Goal: Task Accomplishment & Management: Manage account settings

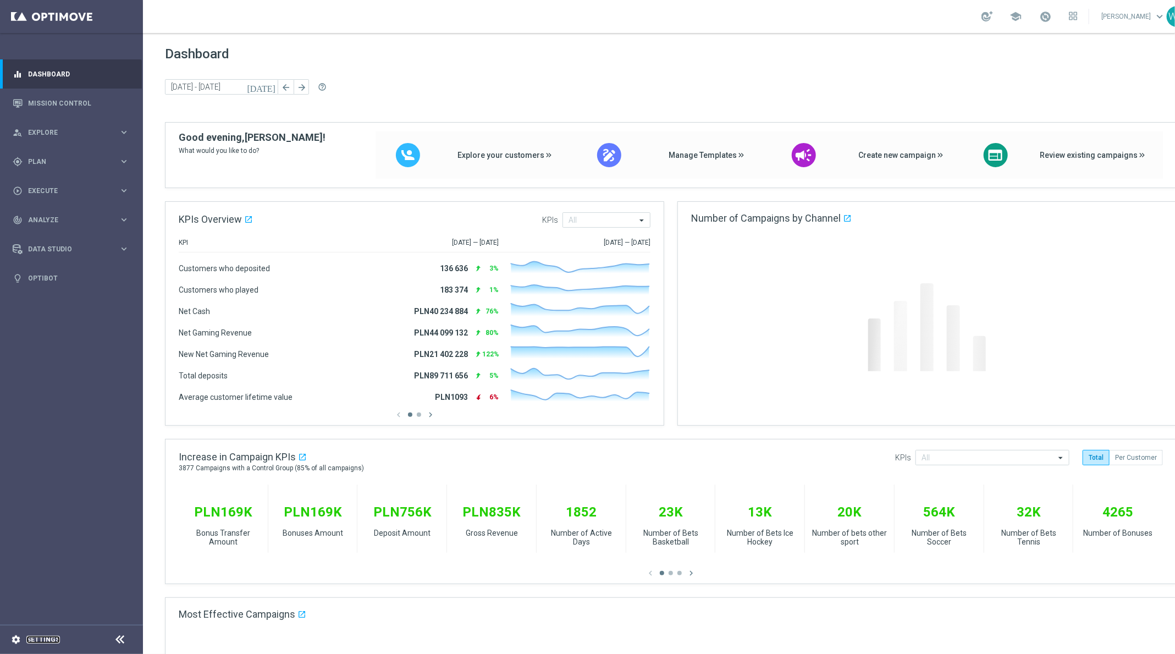
click at [29, 639] on link "Settings" at bounding box center [43, 639] width 34 height 7
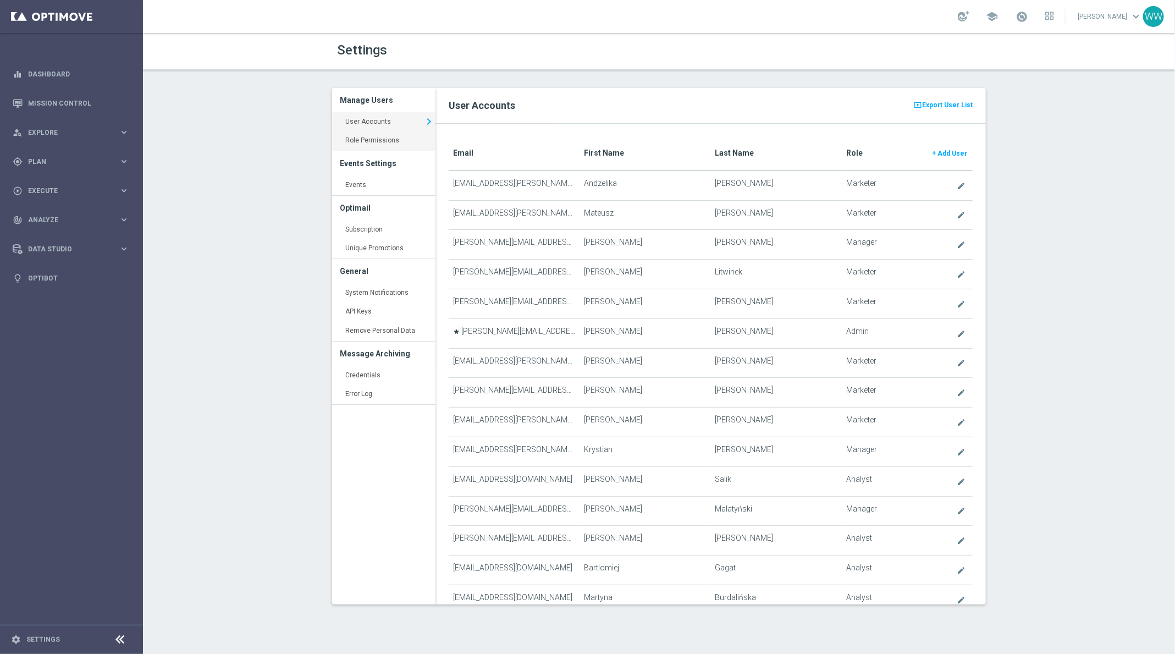
click at [370, 150] on link "Role Permissions keyboard_arrow_right" at bounding box center [383, 141] width 103 height 20
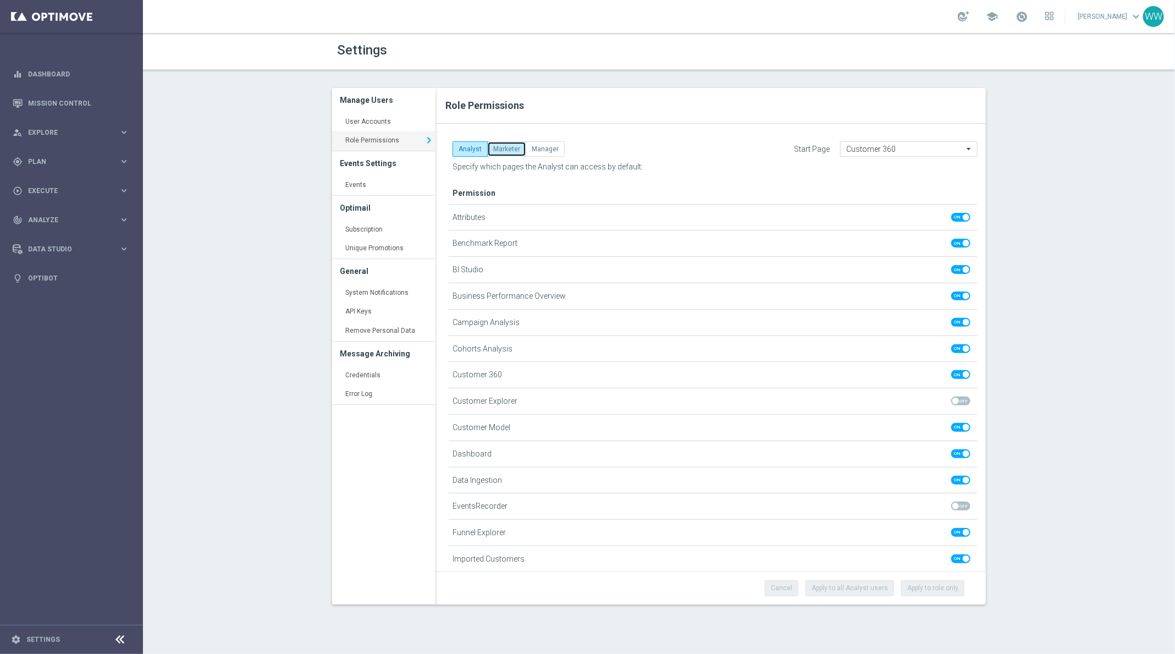
click at [504, 150] on button "Marketer" at bounding box center [506, 148] width 39 height 15
checkbox input "false"
checkbox input "true"
checkbox input "false"
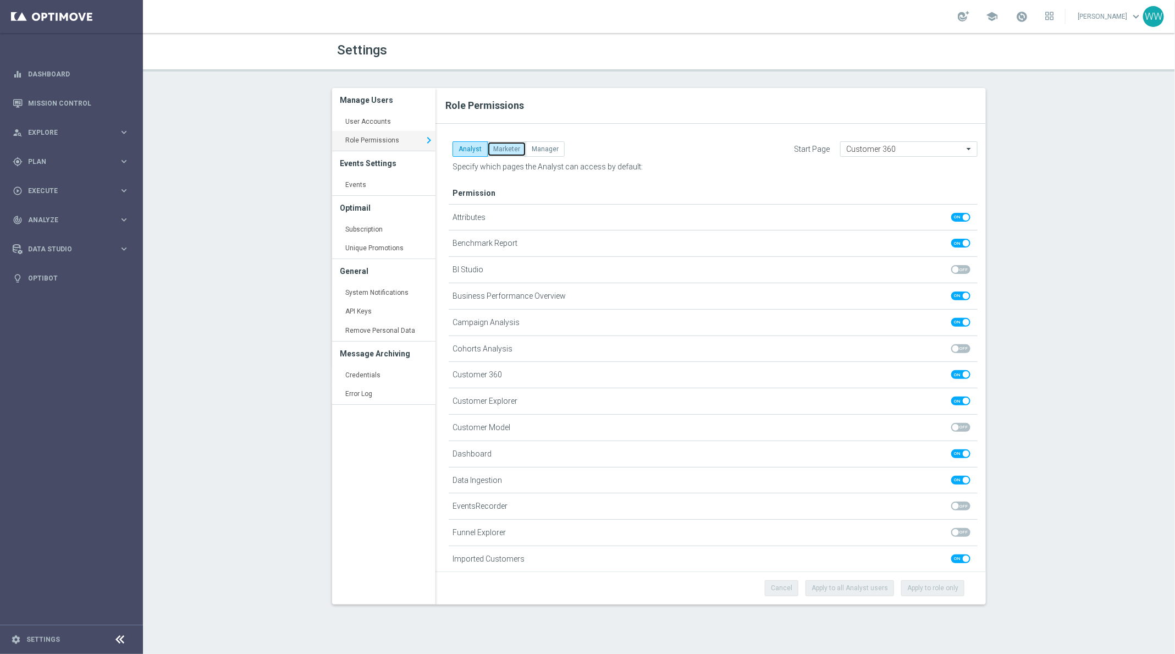
checkbox input "false"
checkbox input "true"
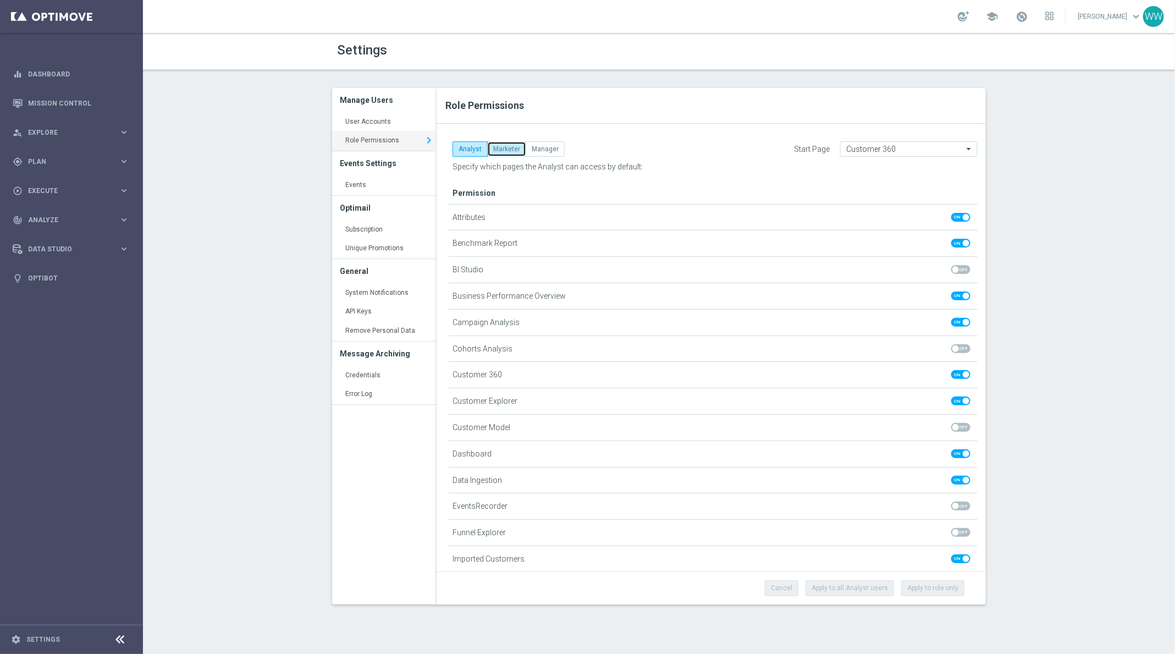
checkbox input "true"
checkbox input "false"
checkbox input "true"
checkbox input "false"
checkbox input "true"
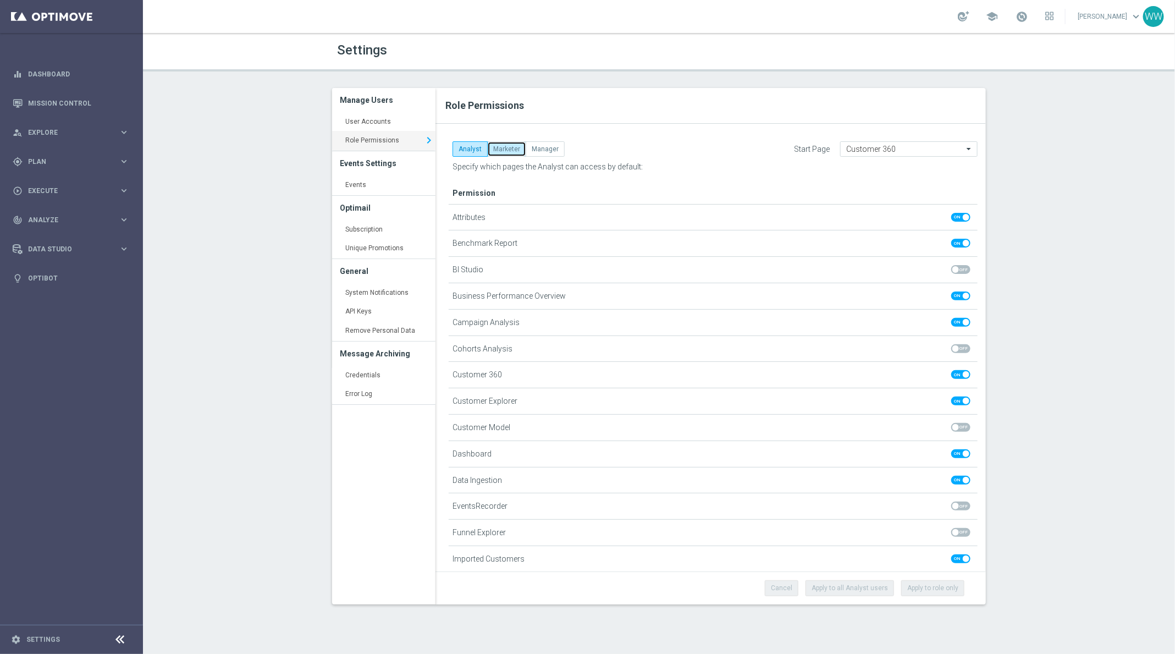
checkbox input "true"
checkbox input "false"
checkbox input "true"
click at [541, 144] on button "Manager" at bounding box center [545, 148] width 39 height 15
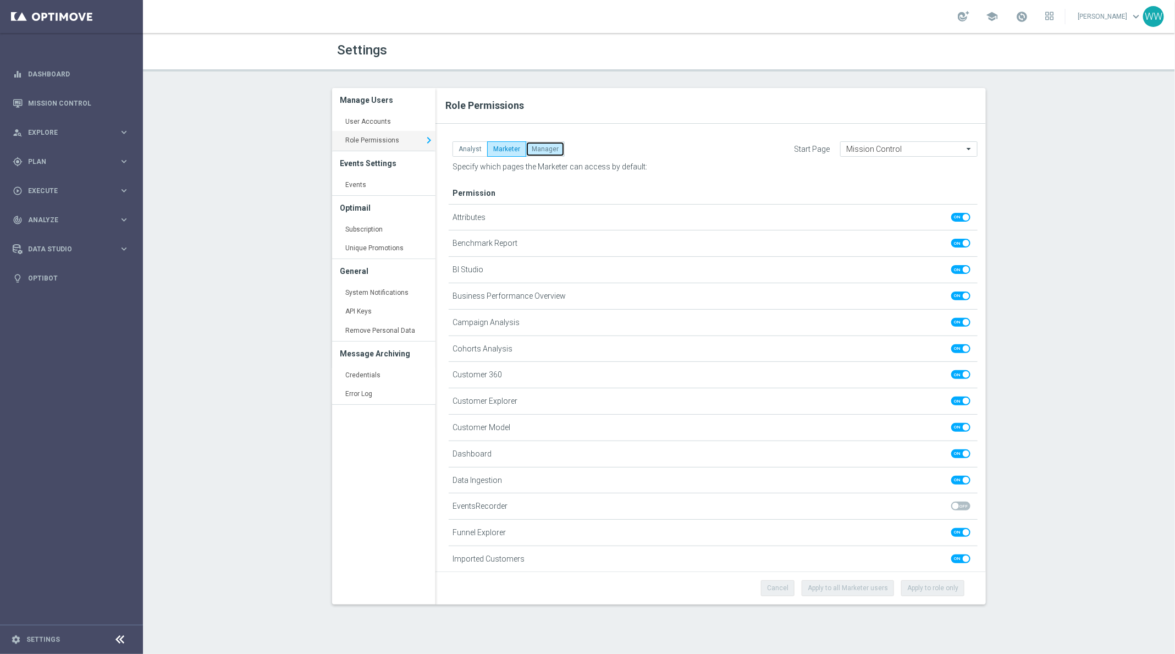
checkbox input "true"
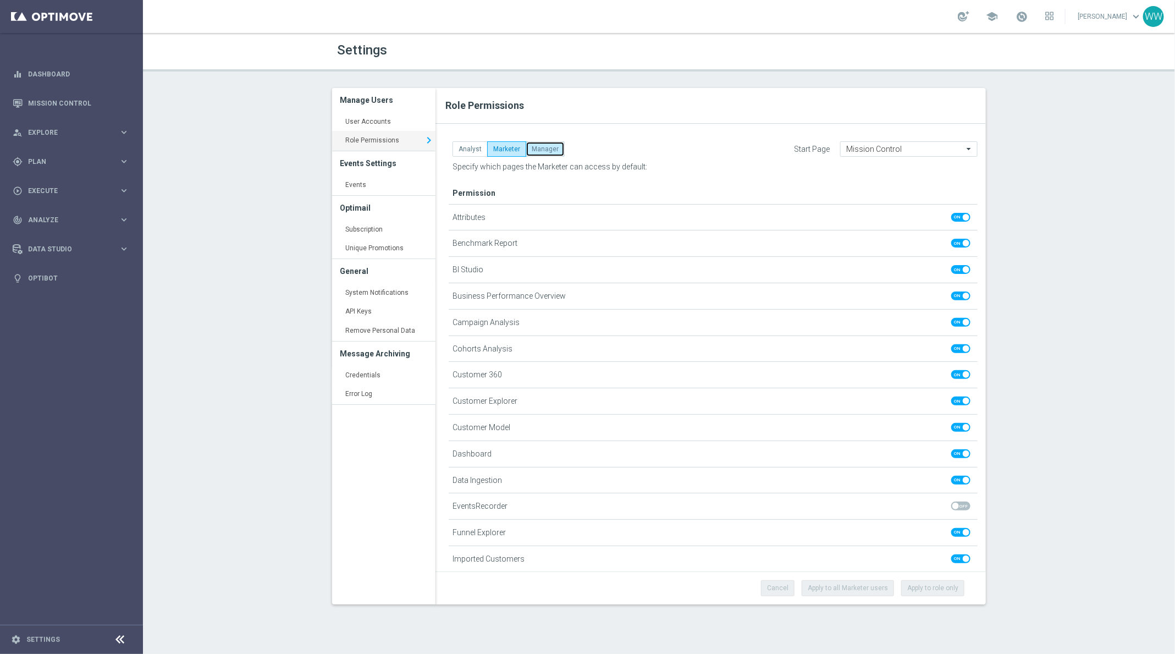
checkbox input "true"
checkbox input "false"
checkbox input "true"
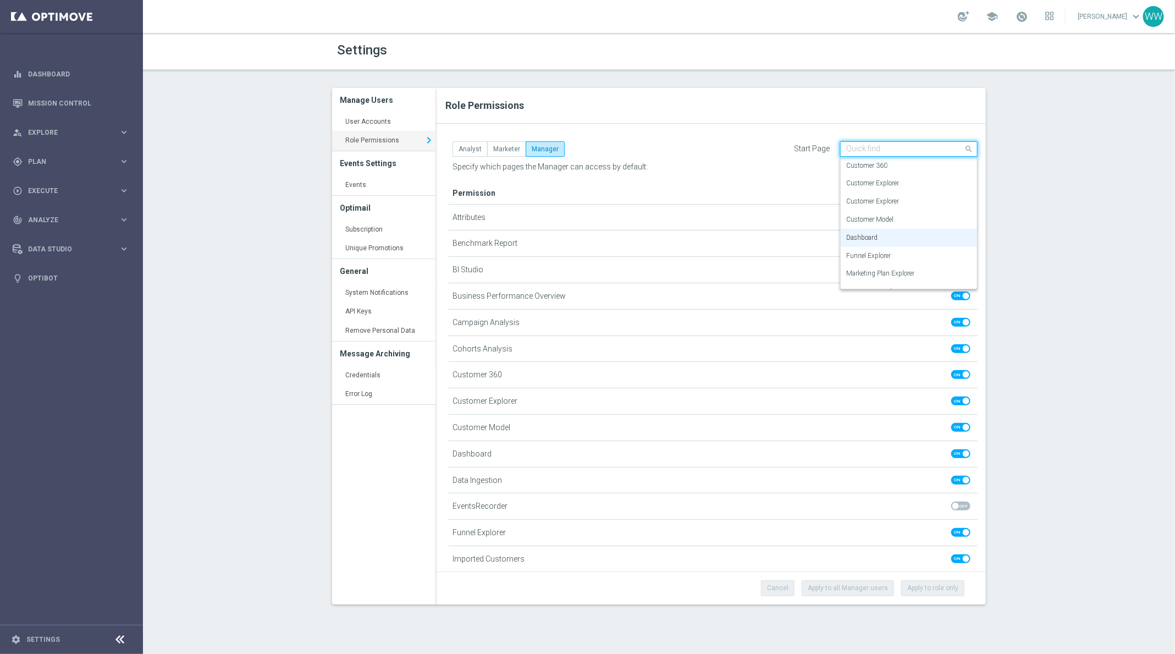
click at [895, 151] on input "text" at bounding box center [897, 149] width 103 height 9
click at [468, 151] on button "Analyst" at bounding box center [470, 148] width 35 height 15
checkbox input "false"
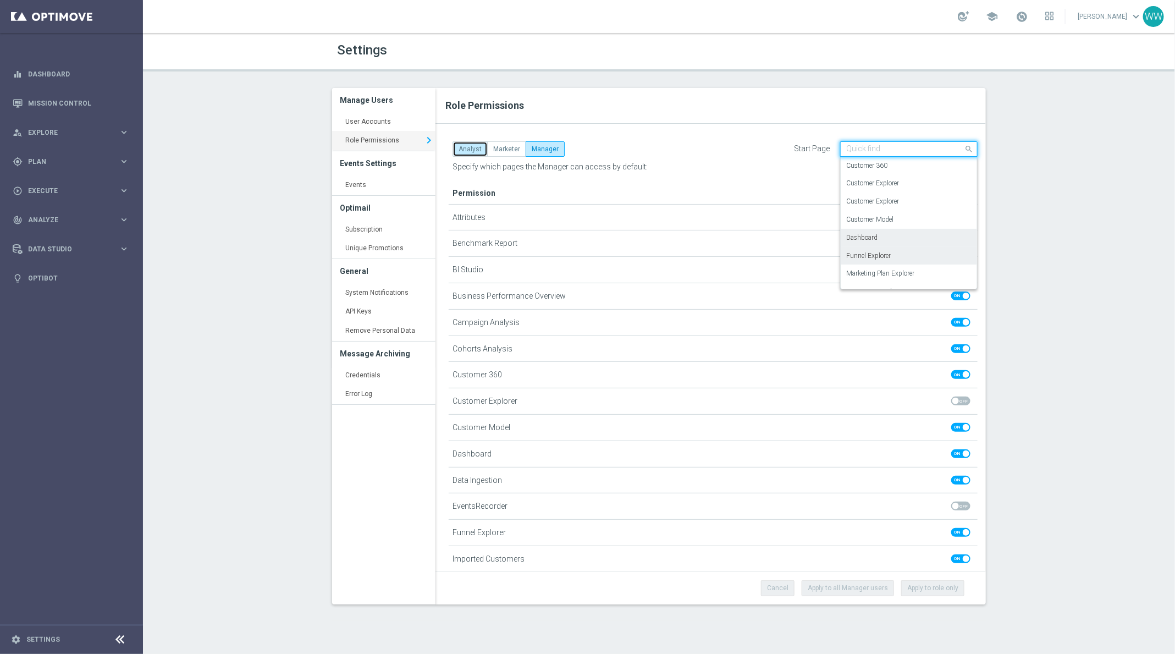
checkbox input "false"
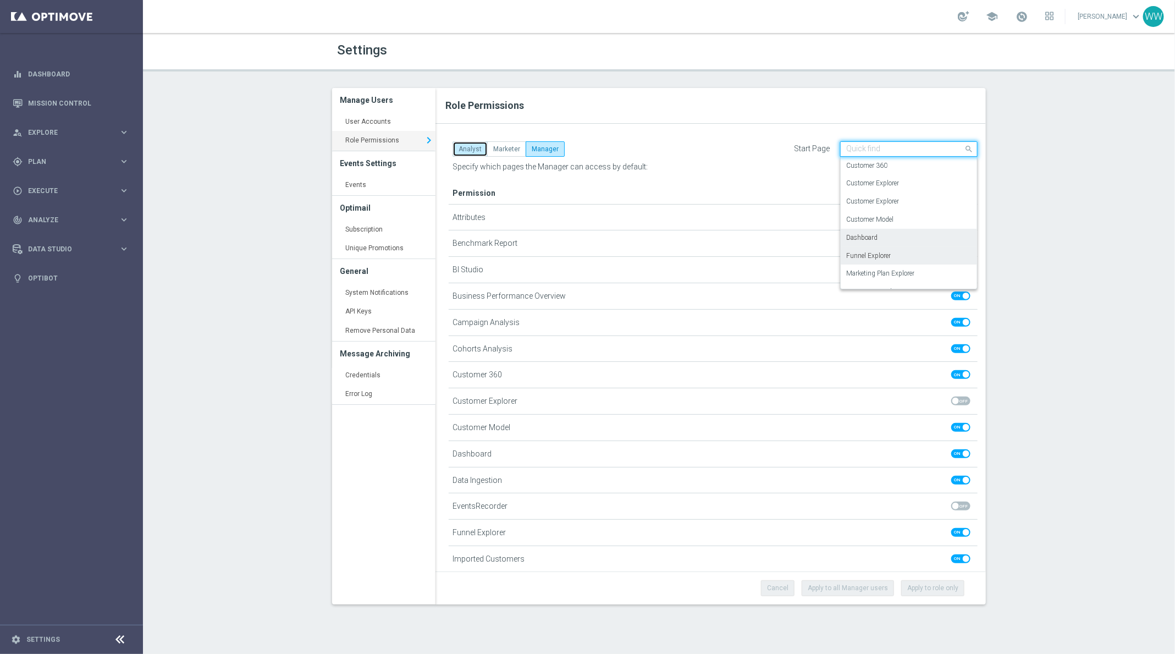
checkbox input "false"
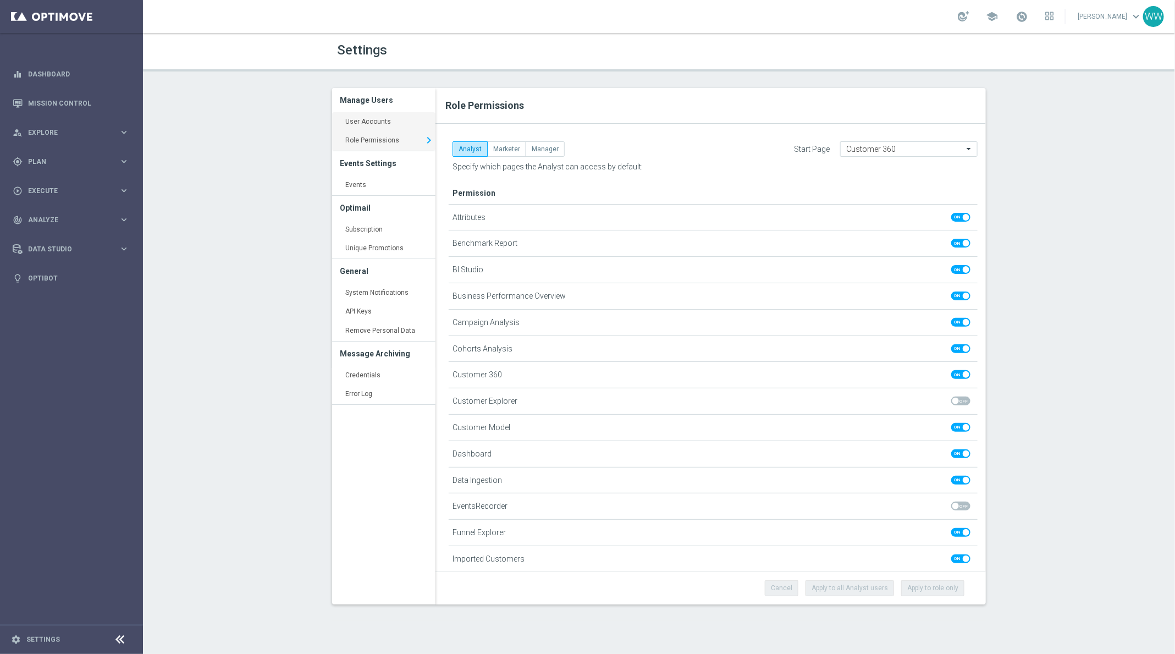
click at [381, 125] on link "User Accounts keyboard_arrow_right" at bounding box center [383, 122] width 103 height 20
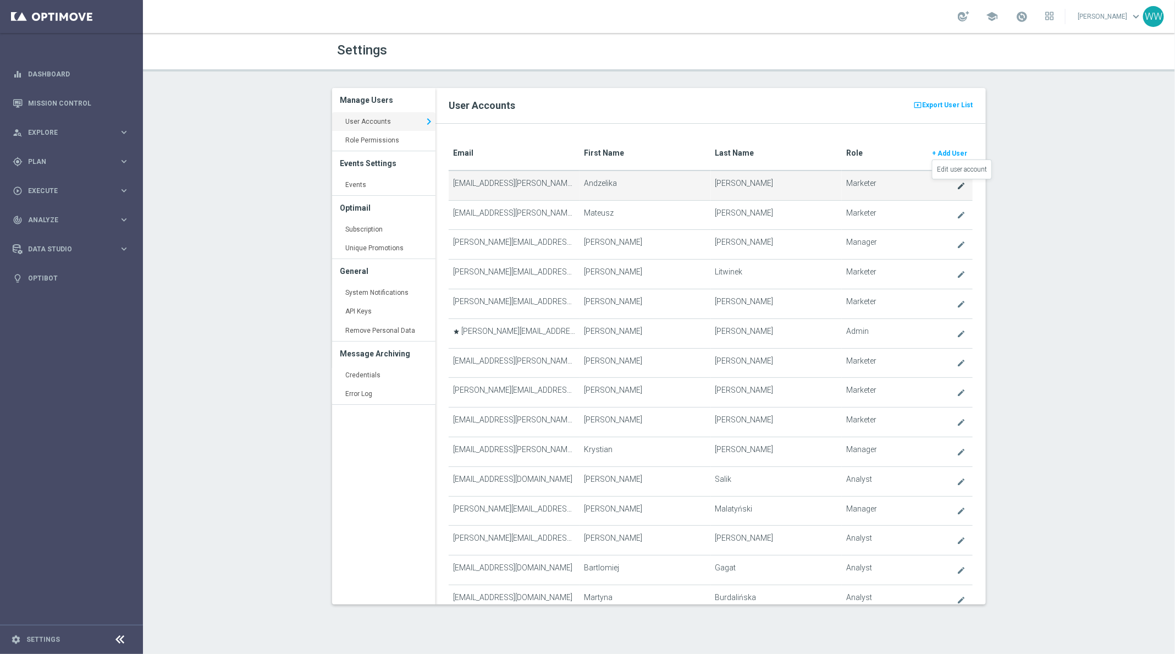
click at [959, 186] on icon "create" at bounding box center [961, 186] width 9 height 9
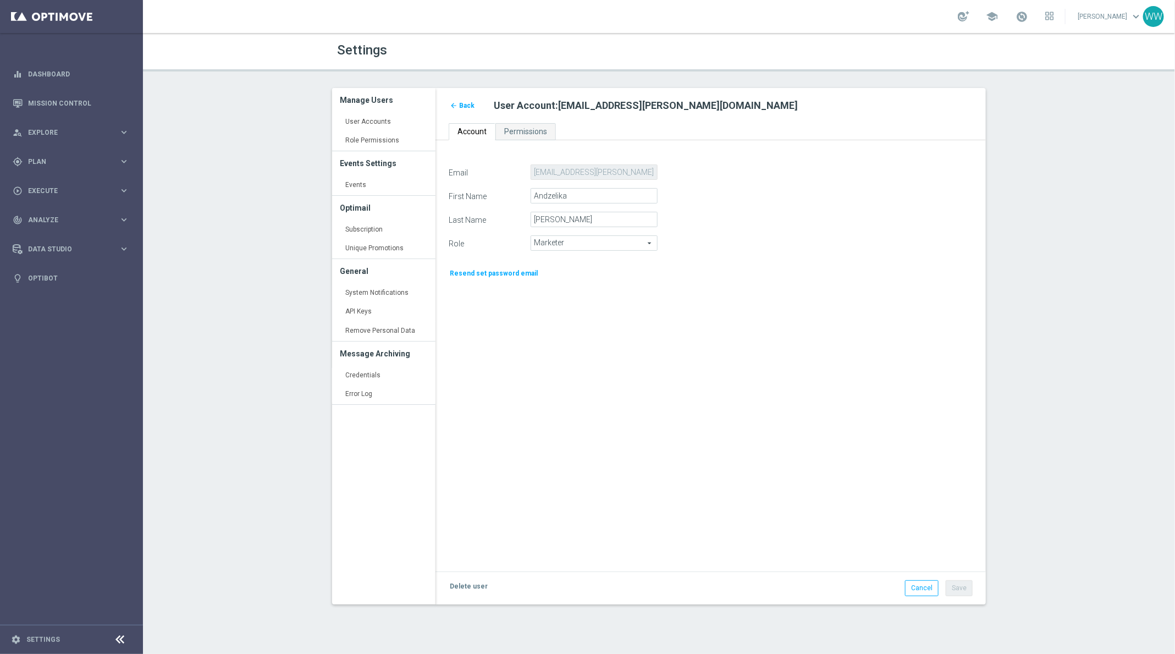
click at [518, 318] on div "Email andzelika.binek@sts.pl First Name Andzelika Last Name Binek Role Marketer…" at bounding box center [711, 361] width 541 height 395
click at [458, 103] on link "arrow_back Back" at bounding box center [462, 106] width 27 height 12
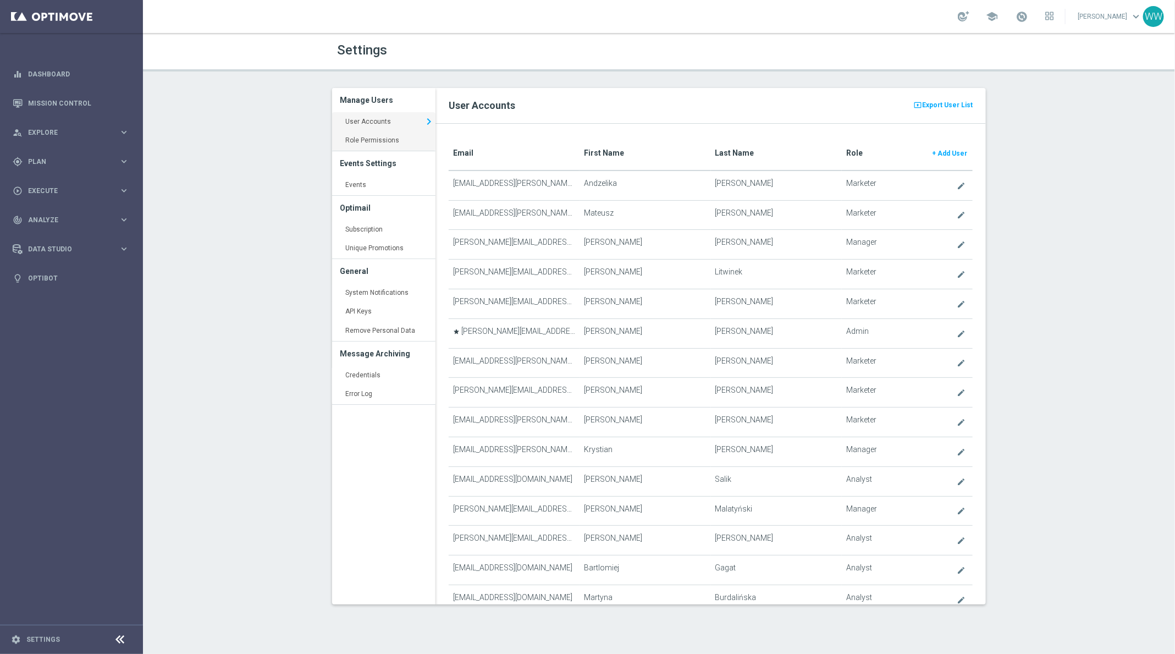
click at [381, 140] on link "Role Permissions keyboard_arrow_right" at bounding box center [383, 141] width 103 height 20
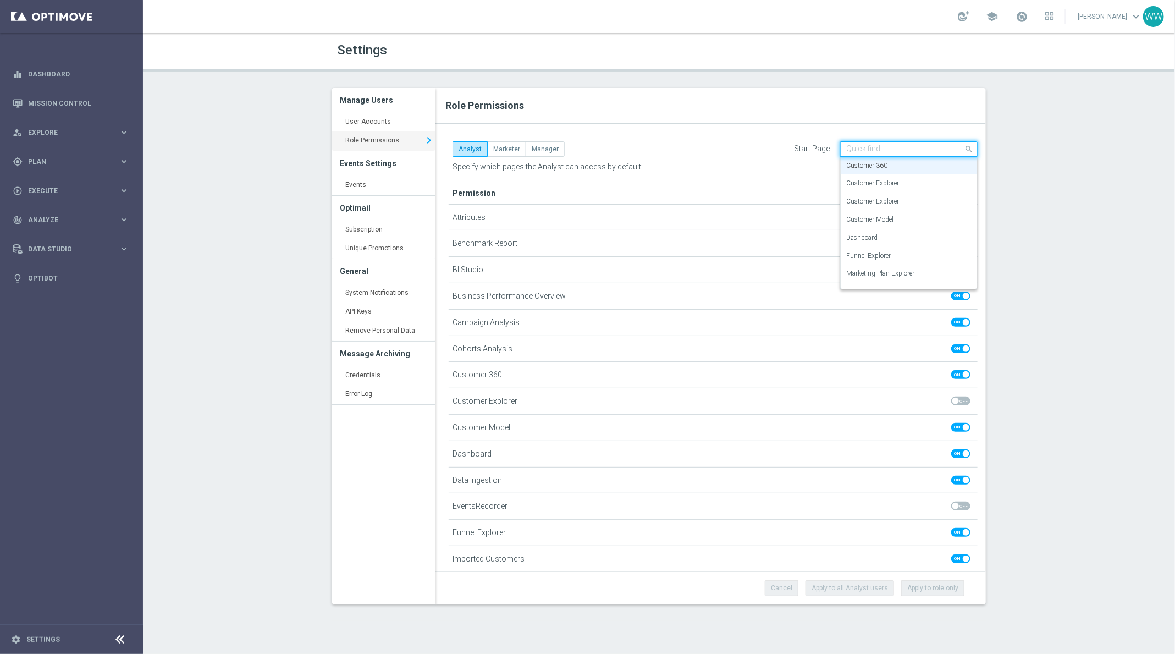
click at [857, 153] on div "Quick find Customer 360" at bounding box center [909, 148] width 138 height 15
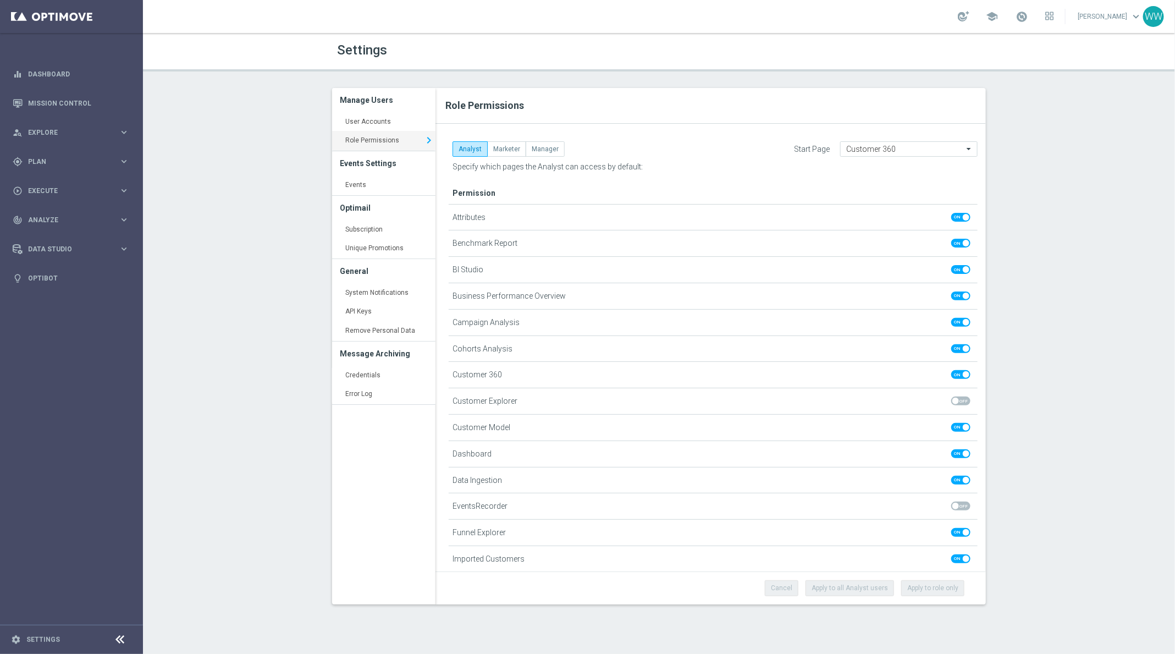
click at [507, 149] on button "Marketer" at bounding box center [506, 148] width 39 height 15
checkbox input "false"
checkbox input "true"
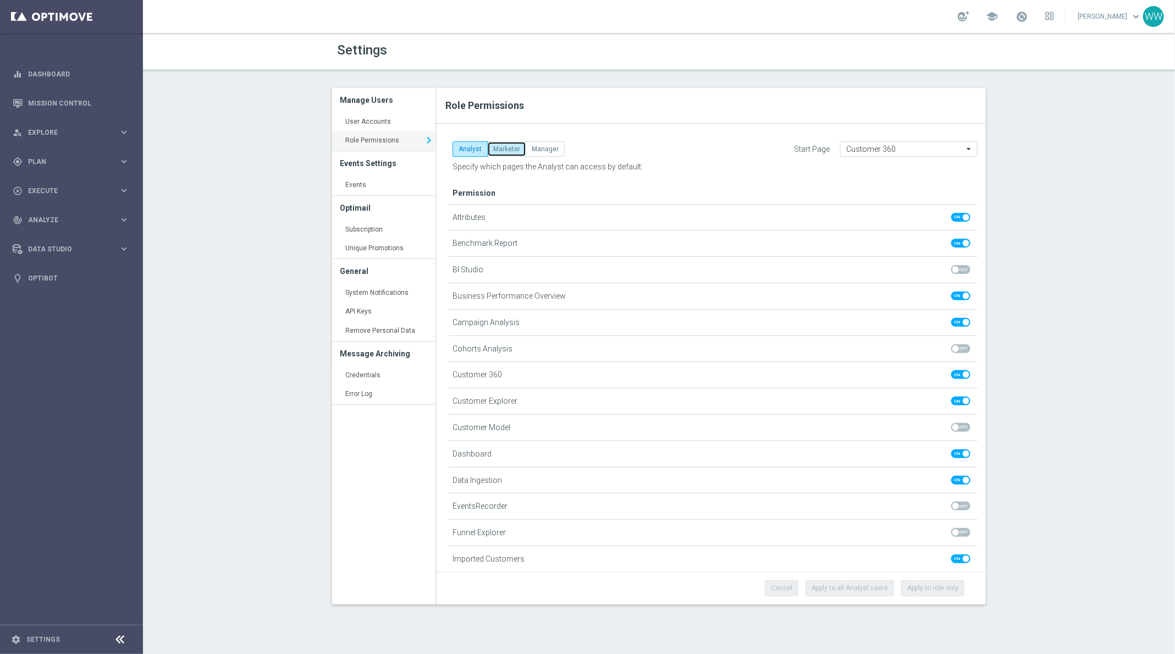
checkbox input "false"
checkbox input "true"
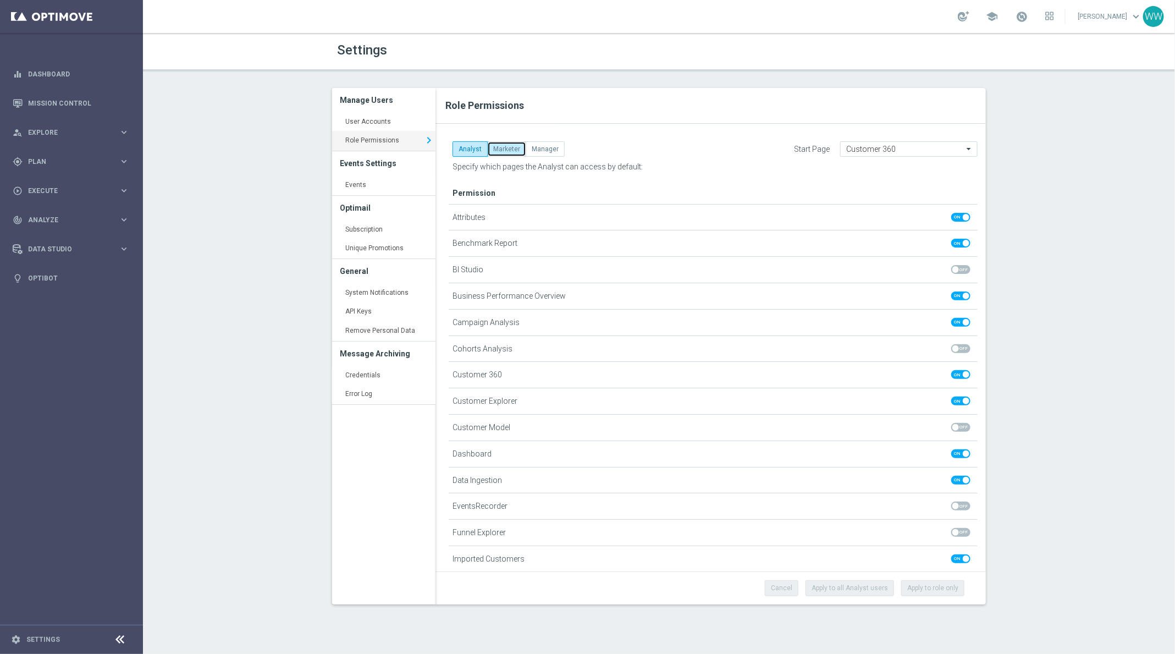
checkbox input "true"
checkbox input "false"
checkbox input "true"
checkbox input "false"
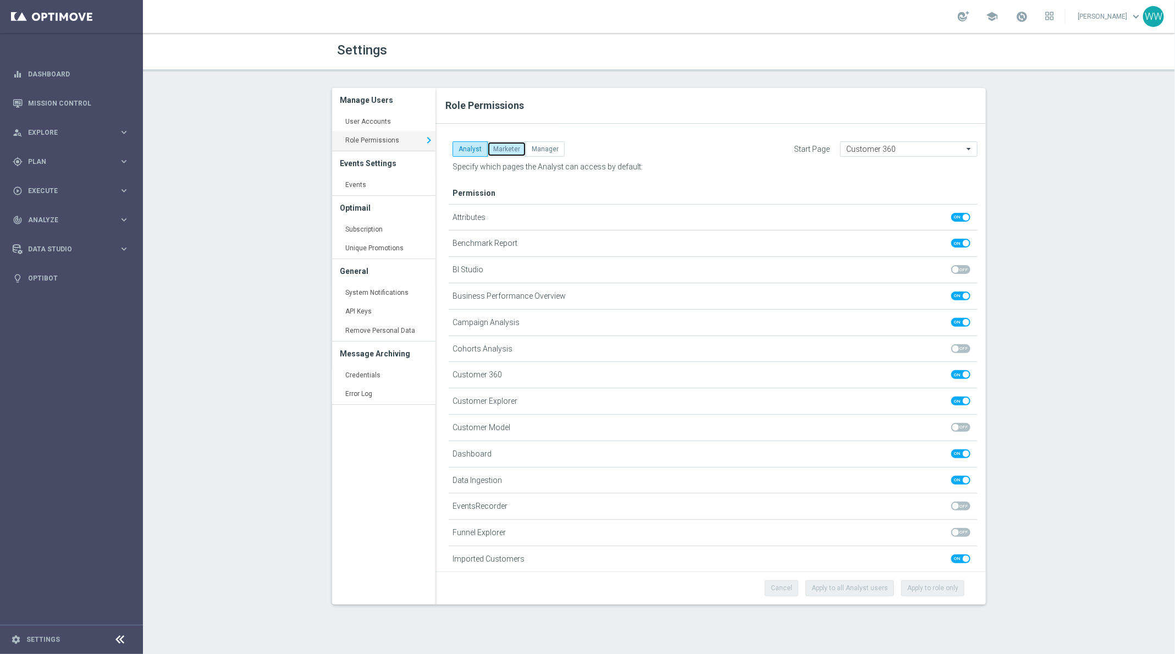
checkbox input "true"
checkbox input "false"
checkbox input "true"
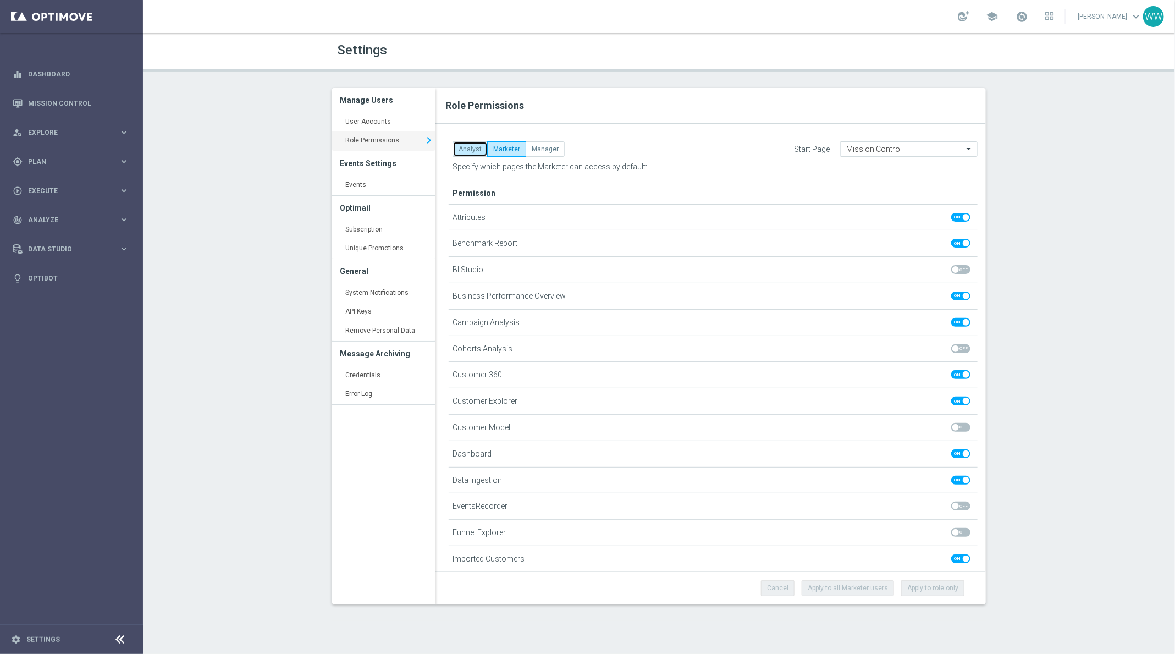
click at [464, 142] on button "Analyst" at bounding box center [470, 148] width 35 height 15
checkbox input "true"
checkbox input "false"
checkbox input "true"
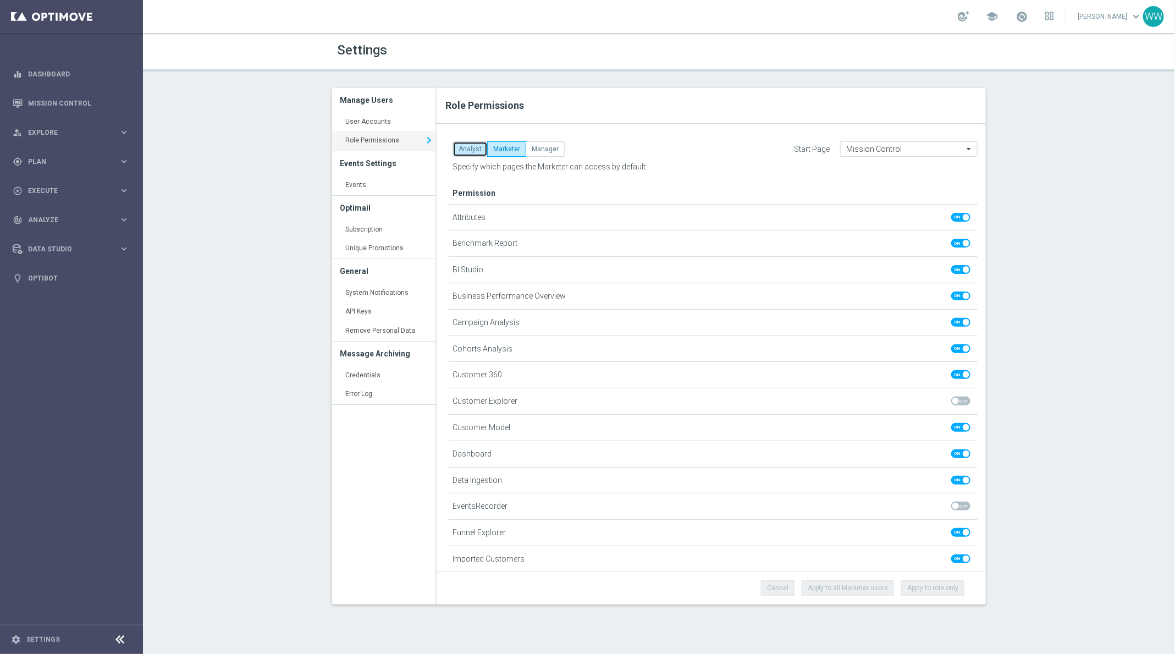
checkbox input "true"
checkbox input "false"
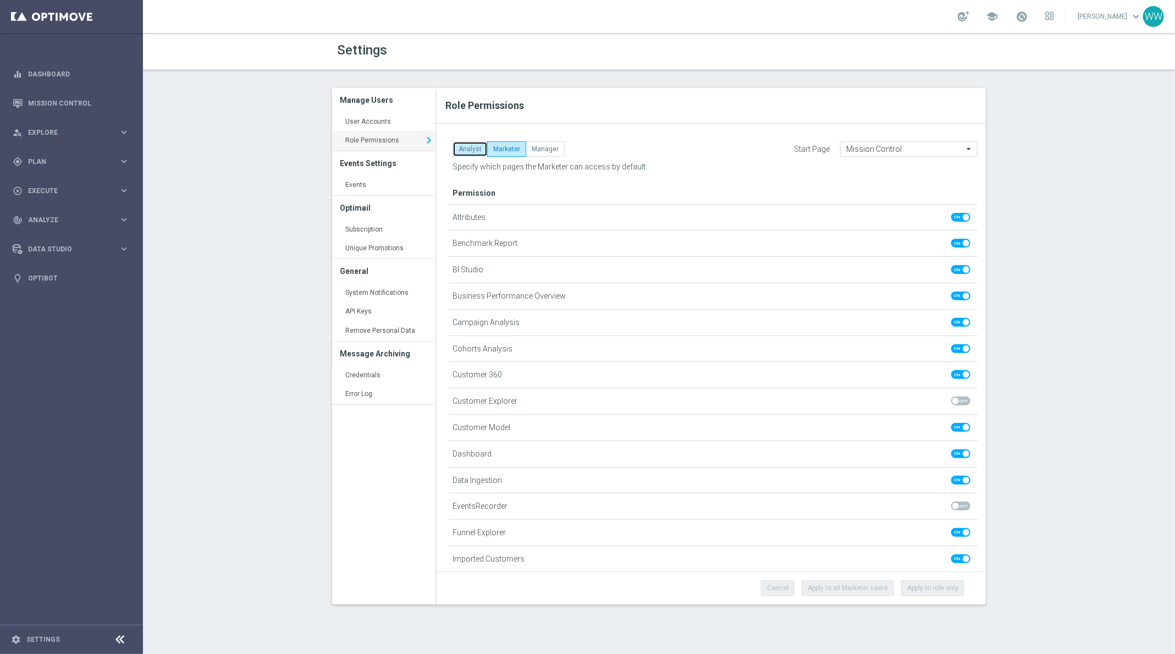
checkbox input "false"
checkbox input "true"
checkbox input "false"
checkbox input "true"
checkbox input "false"
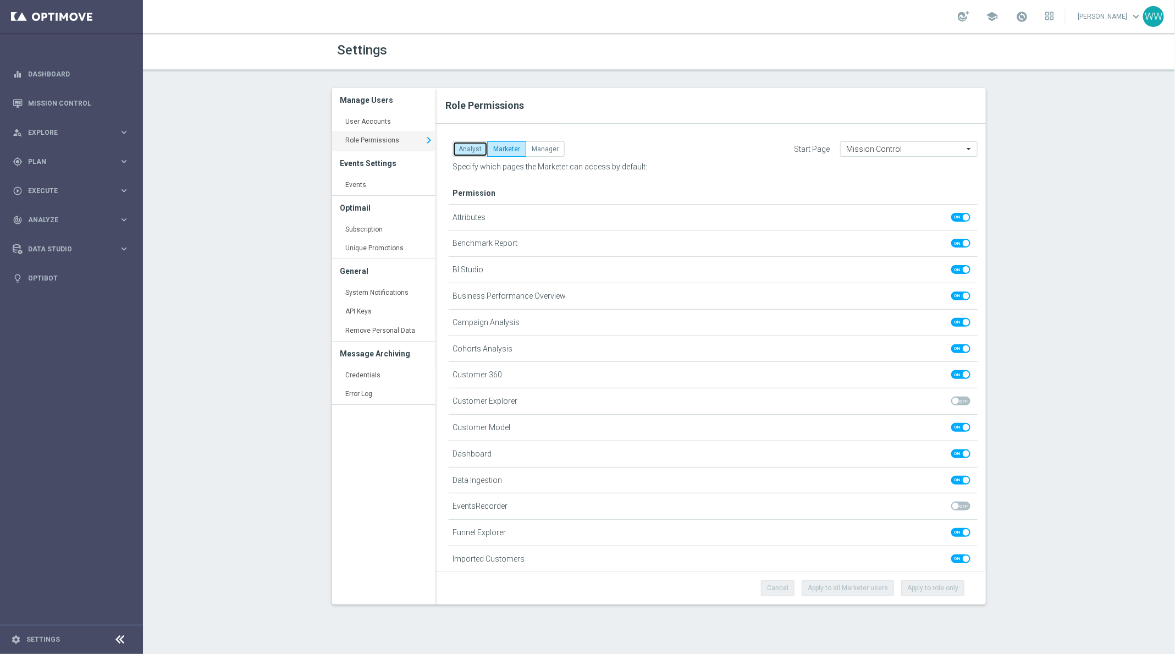
checkbox input "false"
checkbox input "true"
checkbox input "false"
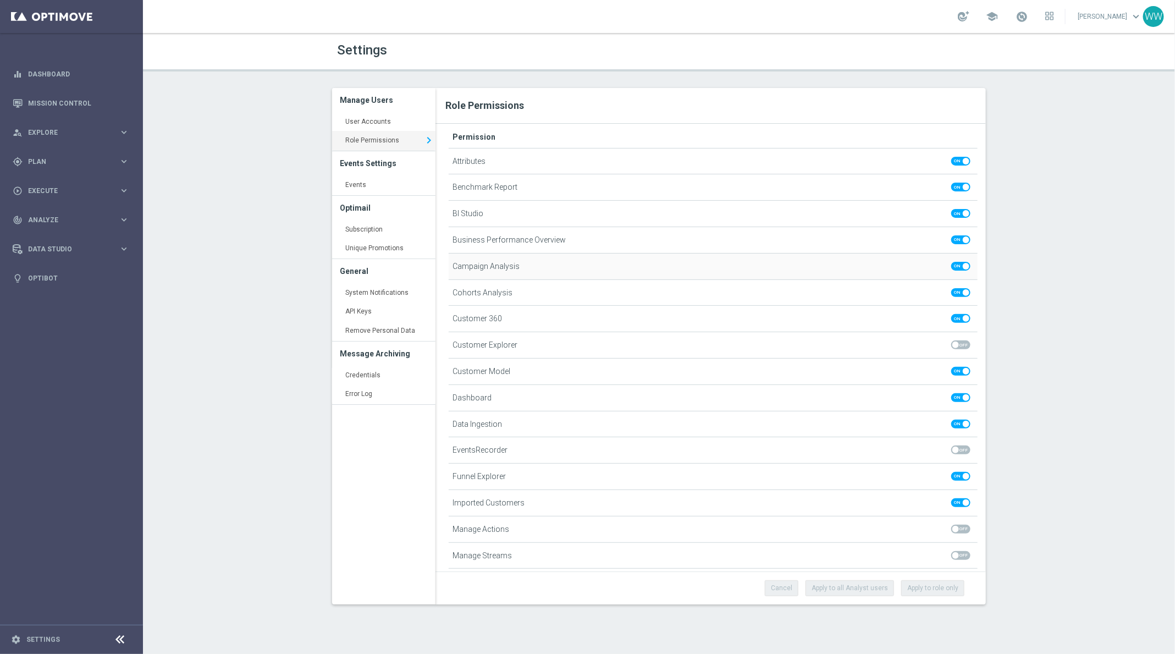
scroll to position [70, 0]
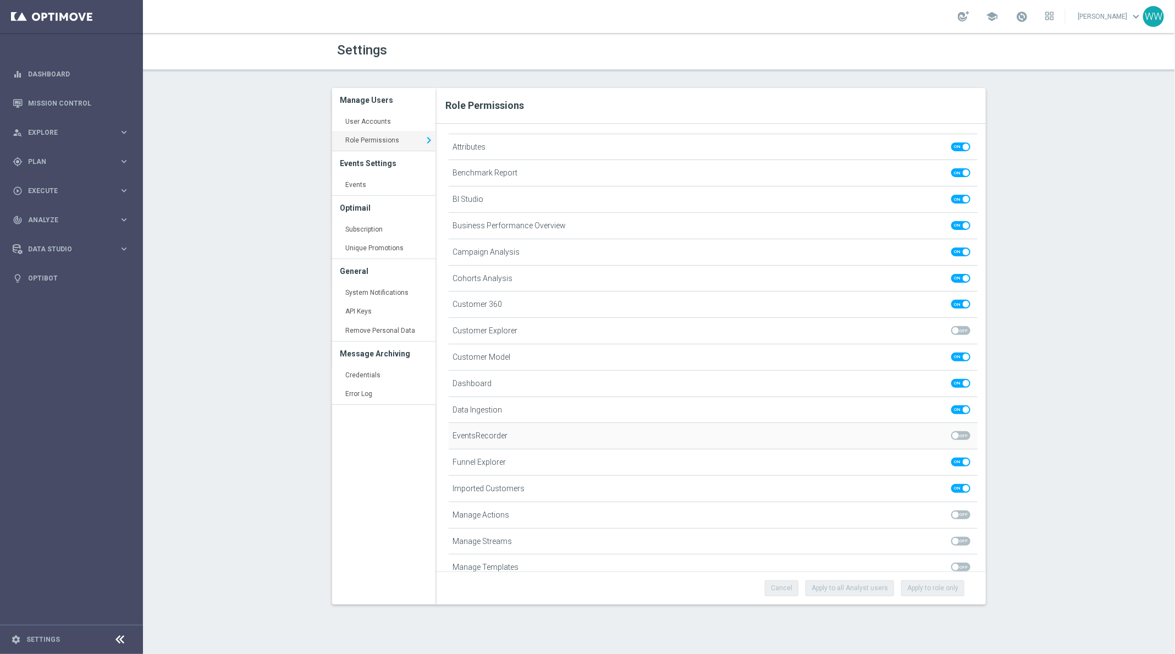
click at [959, 434] on span at bounding box center [961, 435] width 19 height 9
click at [959, 434] on input "checkbox" at bounding box center [961, 435] width 19 height 9
click at [959, 434] on span at bounding box center [961, 435] width 19 height 9
click at [959, 434] on input "checkbox" at bounding box center [961, 435] width 19 height 9
checkbox input "false"
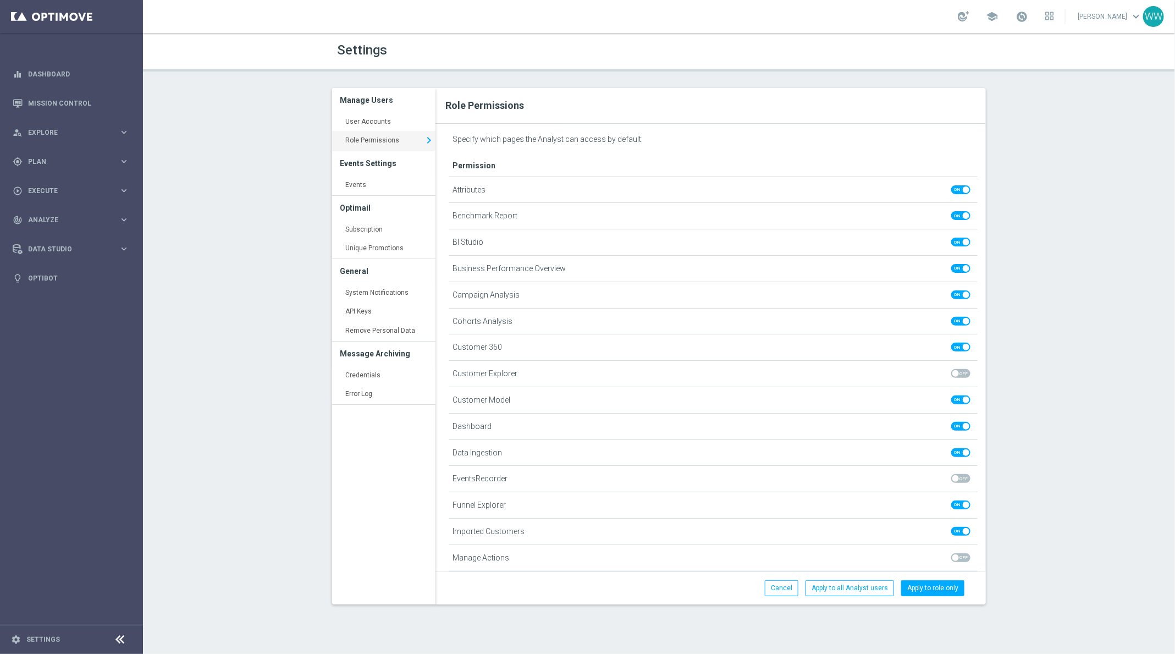
scroll to position [0, 0]
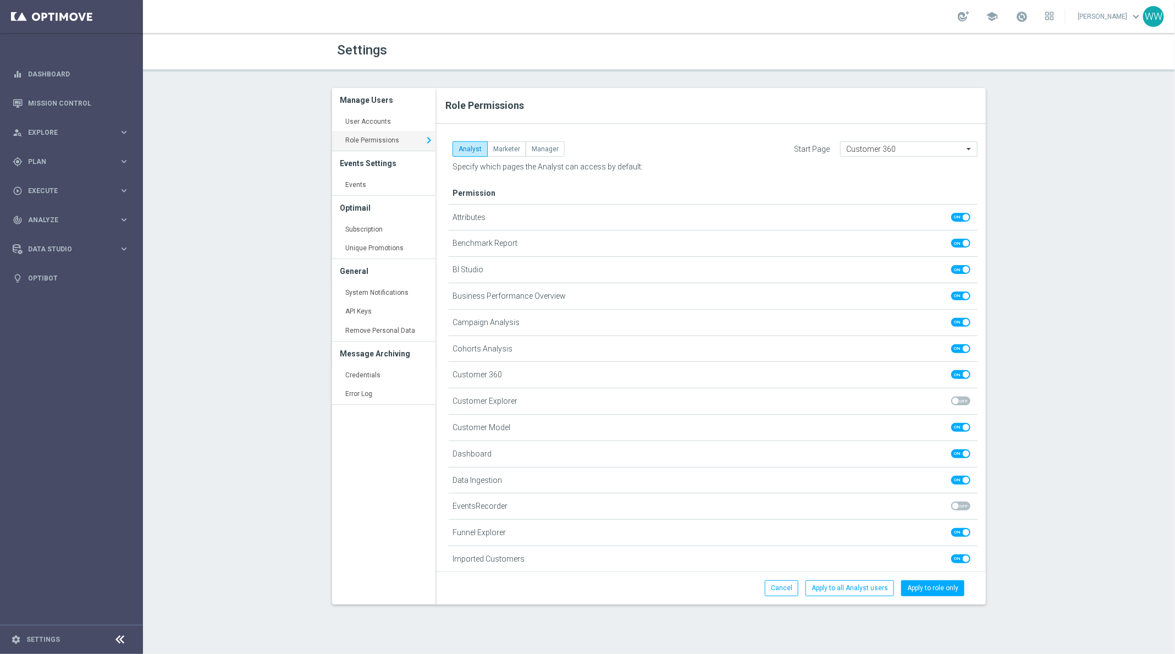
click at [31, 652] on footer "settings Settings" at bounding box center [71, 639] width 143 height 29
click at [31, 646] on footer "settings Settings" at bounding box center [71, 639] width 143 height 29
click at [31, 643] on link "Settings" at bounding box center [43, 639] width 34 height 7
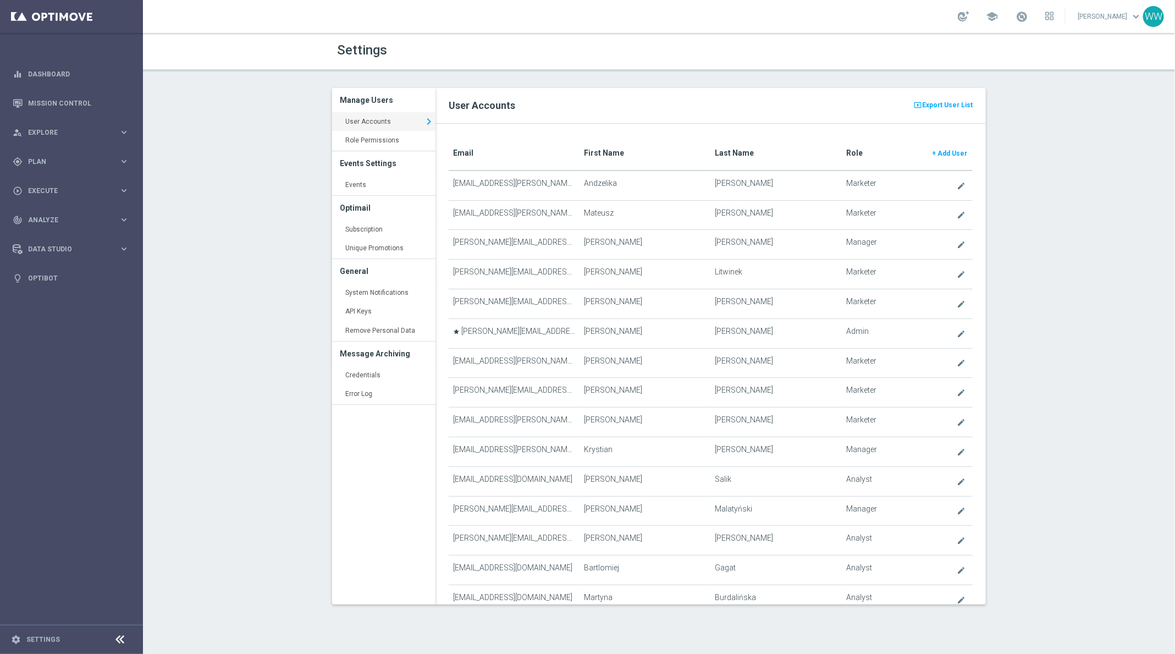
click at [365, 171] on h3 "Events Settings" at bounding box center [383, 163] width 87 height 24
click at [365, 182] on link "Events keyboard_arrow_right" at bounding box center [383, 185] width 103 height 20
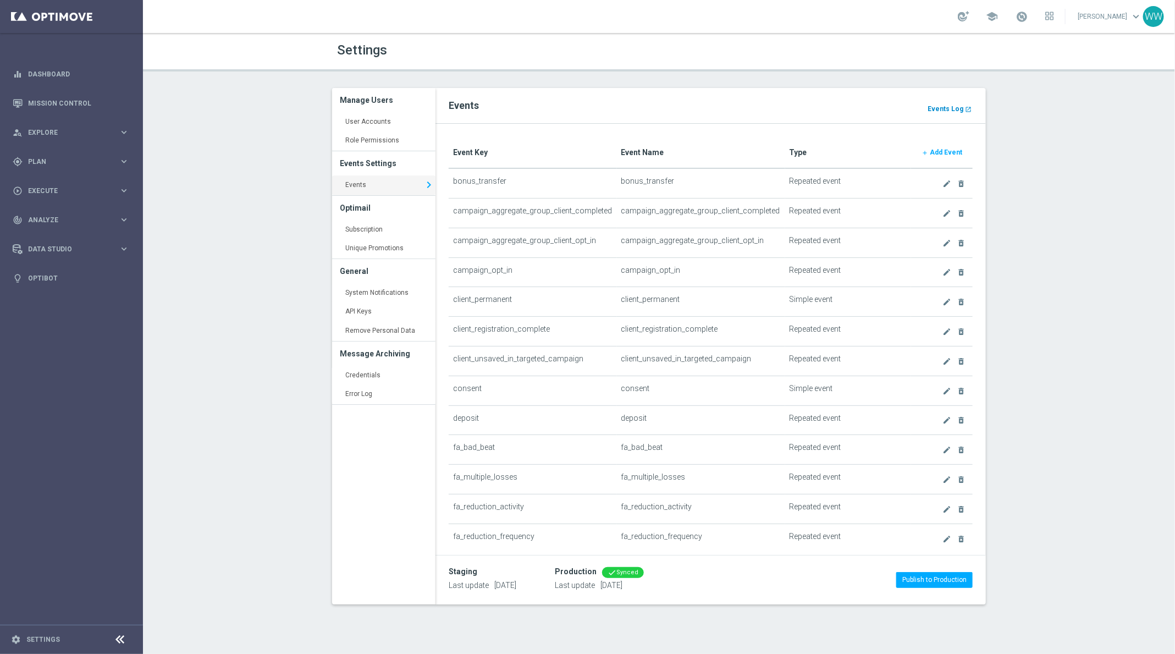
click at [955, 111] on b "Events Log" at bounding box center [946, 109] width 36 height 8
